Goal: Communication & Community: Answer question/provide support

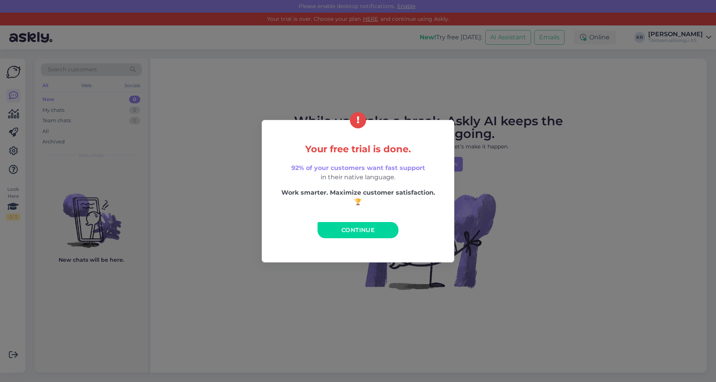
click at [351, 231] on span "Continue" at bounding box center [357, 229] width 33 height 7
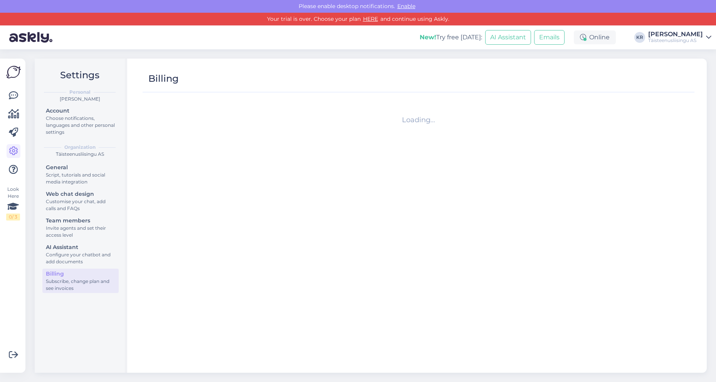
click at [708, 37] on icon at bounding box center [708, 37] width 5 height 6
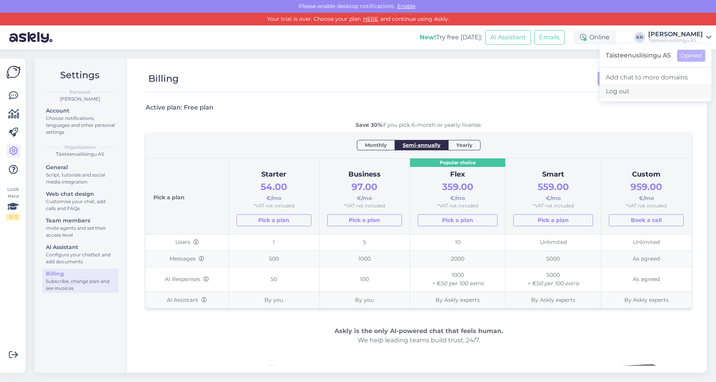
click at [616, 92] on div "Log out" at bounding box center [656, 91] width 112 height 14
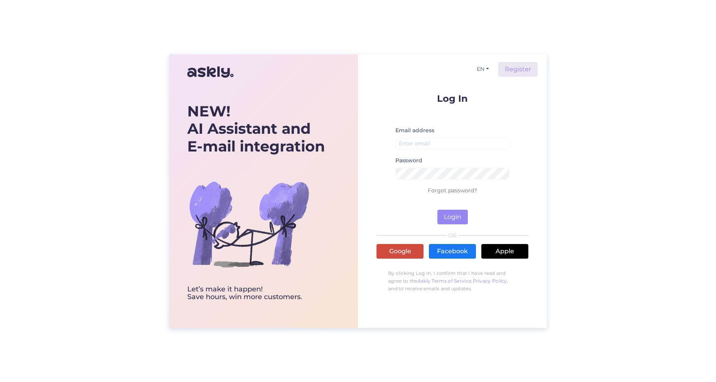
click at [393, 250] on link "Google" at bounding box center [400, 251] width 47 height 15
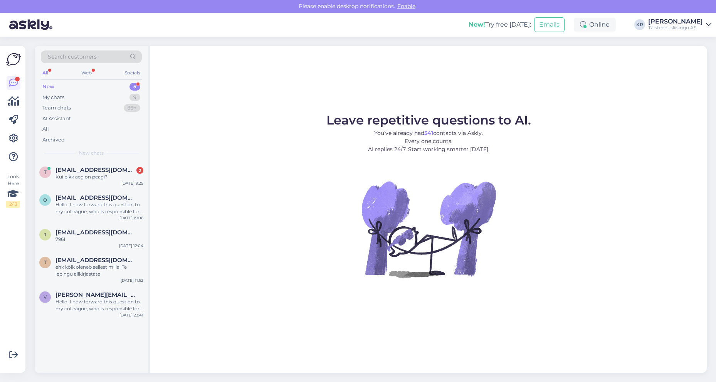
click at [68, 84] on div "New 5" at bounding box center [91, 86] width 101 height 11
click at [66, 173] on div "Kui pikk aeg on peagi?" at bounding box center [99, 176] width 88 height 7
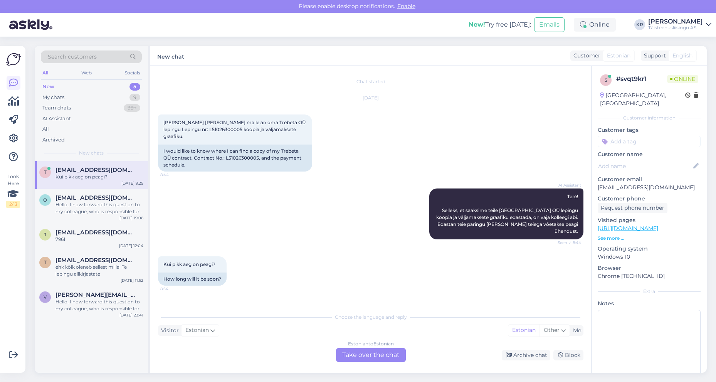
scroll to position [24, 0]
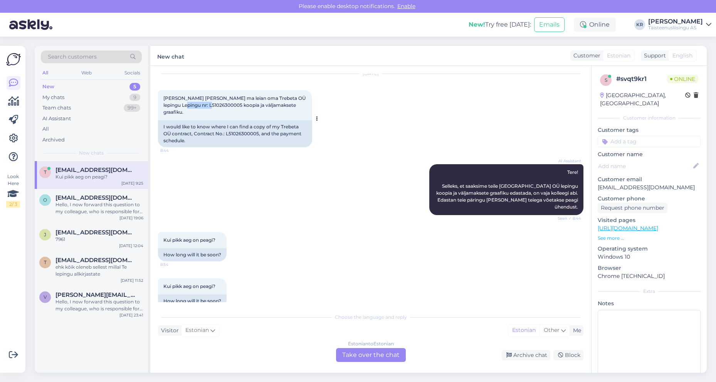
drag, startPoint x: 174, startPoint y: 104, endPoint x: 204, endPoint y: 104, distance: 30.1
click at [204, 104] on span "Soovin teada kus ma leian oma Trebeta OÜ lepingu Lepingu nr: L51026300005 koopi…" at bounding box center [234, 105] width 143 height 20
copy span "51026300005"
click at [363, 356] on div "Estonian to Estonian Take over the chat" at bounding box center [371, 355] width 70 height 14
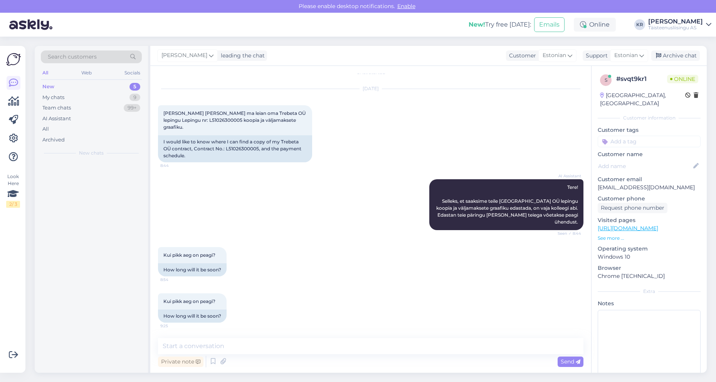
scroll to position [0, 0]
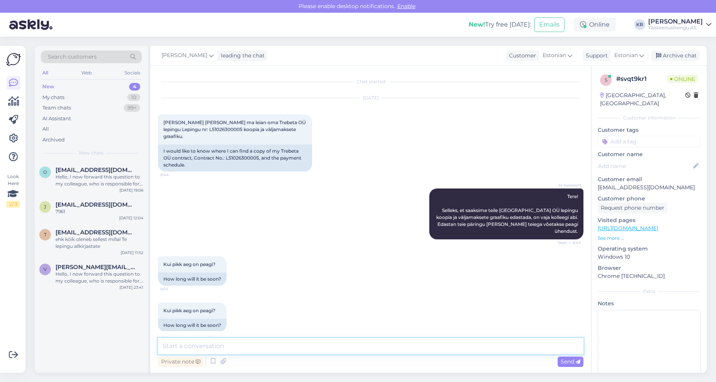
click at [237, 345] on textarea at bounding box center [370, 346] width 425 height 16
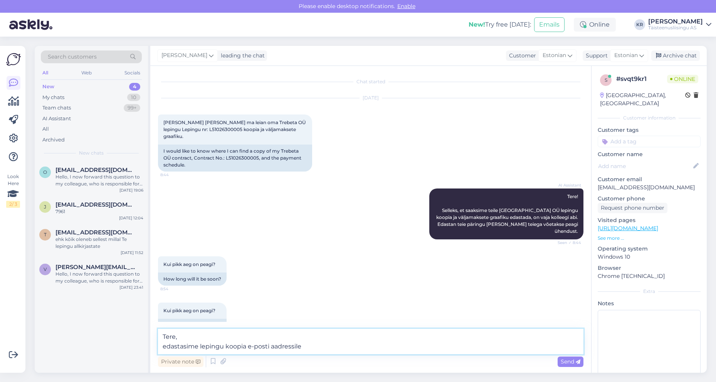
paste textarea "TREBETA9@GMAIL.COM"
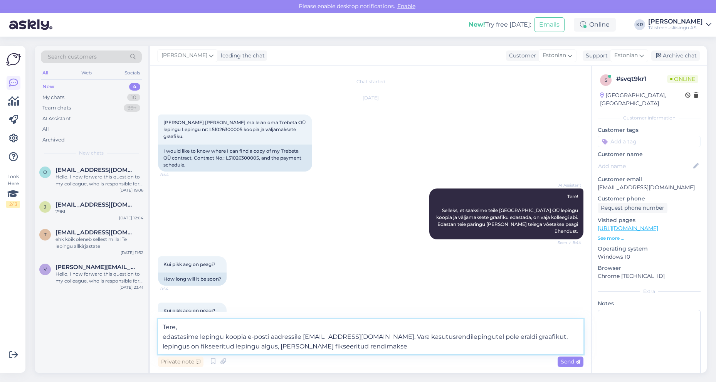
click at [264, 346] on textarea "Tere, edastasime lepingu koopia e-posti aadressile TREBETA9@GMAIL.COM. Vara kas…" at bounding box center [370, 336] width 425 height 35
click at [377, 346] on textarea "Tere, edastasime lepingu koopia e-posti aadressile TREBETA9@GMAIL.COM. Vara kas…" at bounding box center [370, 336] width 425 height 35
type textarea "Tere, edastasime lepingu koopia e-posti aadressile TREBETA9@GMAIL.COM. Vara kas…"
click at [567, 363] on span "Send" at bounding box center [571, 361] width 20 height 7
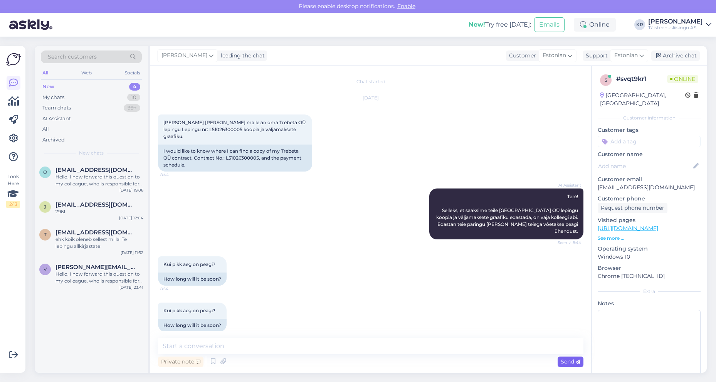
scroll to position [56, 0]
